Goal: Task Accomplishment & Management: Manage account settings

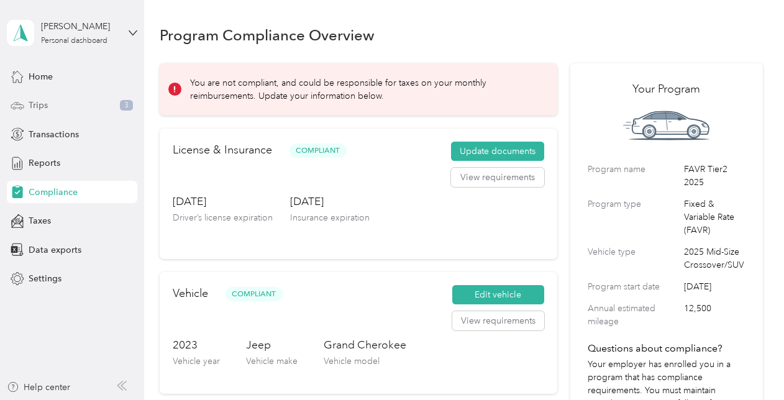
click at [40, 102] on span "Trips" at bounding box center [38, 105] width 19 height 13
